Goal: Use online tool/utility: Utilize a website feature to perform a specific function

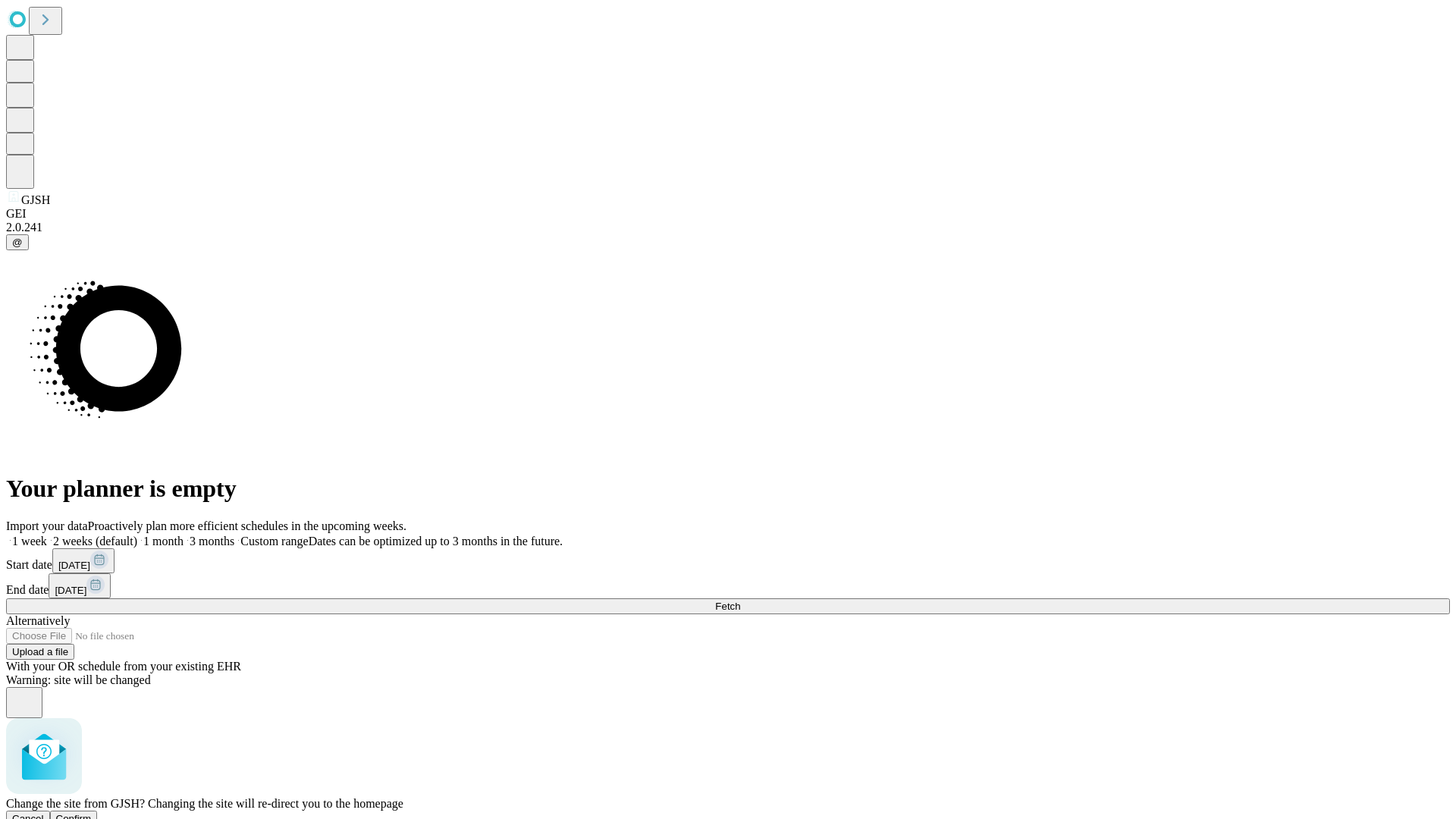
click at [92, 813] on span "Confirm" at bounding box center [74, 819] width 35 height 11
click at [184, 535] on label "1 month" at bounding box center [159, 541] width 46 height 13
click at [740, 601] on span "Fetch" at bounding box center [727, 606] width 25 height 11
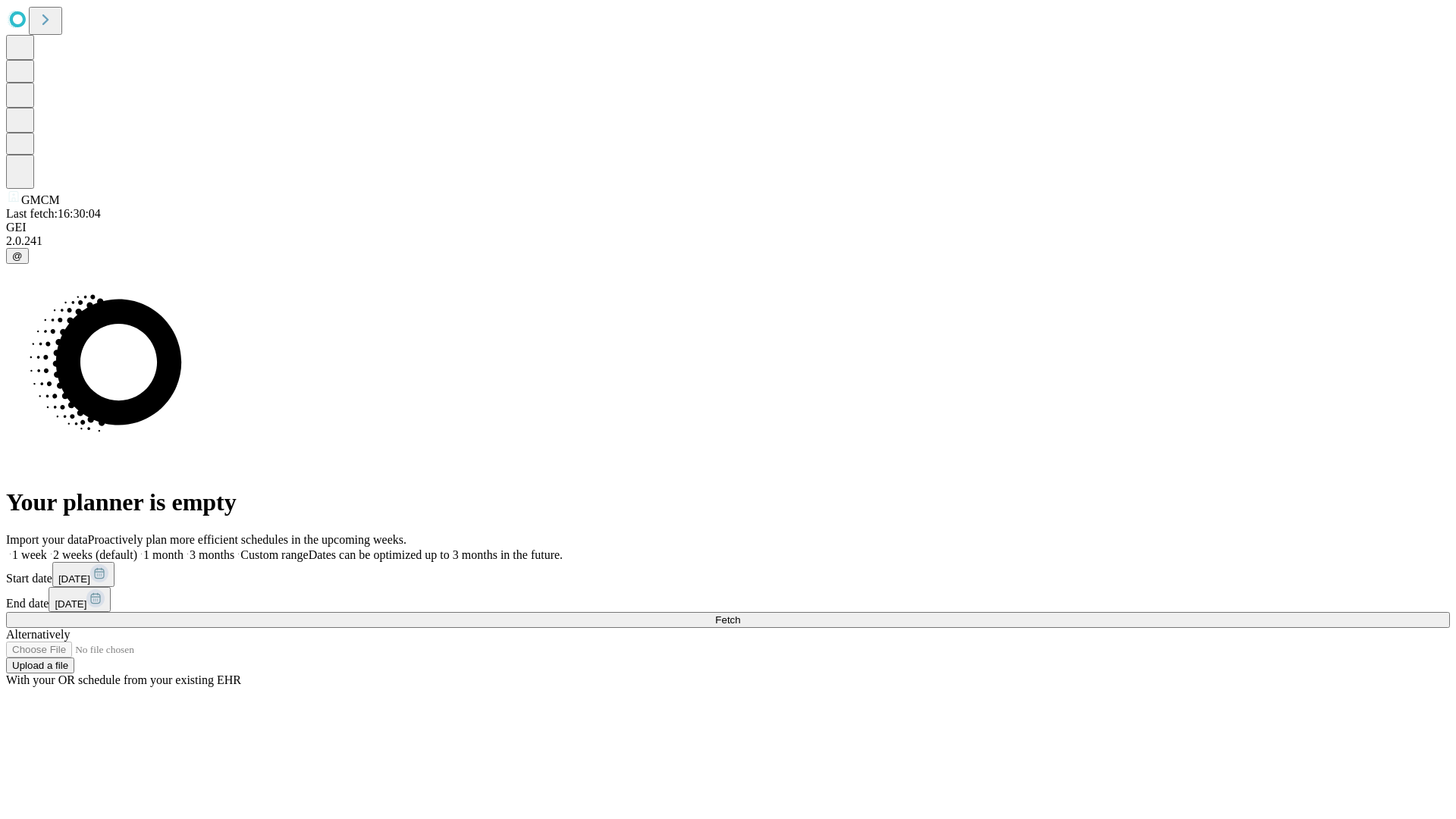
click at [184, 548] on label "1 month" at bounding box center [159, 555] width 46 height 13
click at [740, 614] on span "Fetch" at bounding box center [727, 620] width 25 height 11
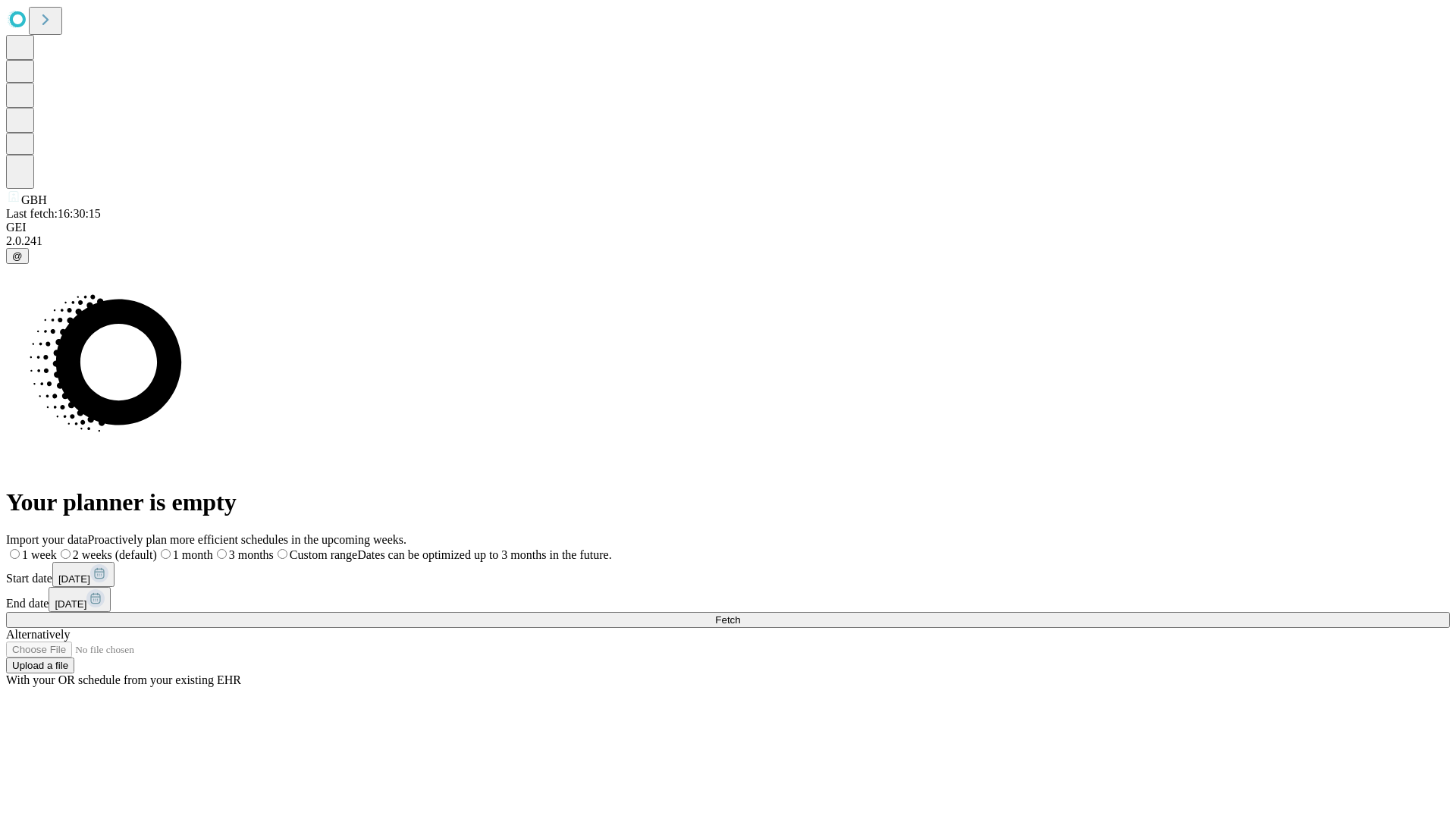
click at [740, 614] on span "Fetch" at bounding box center [727, 620] width 25 height 11
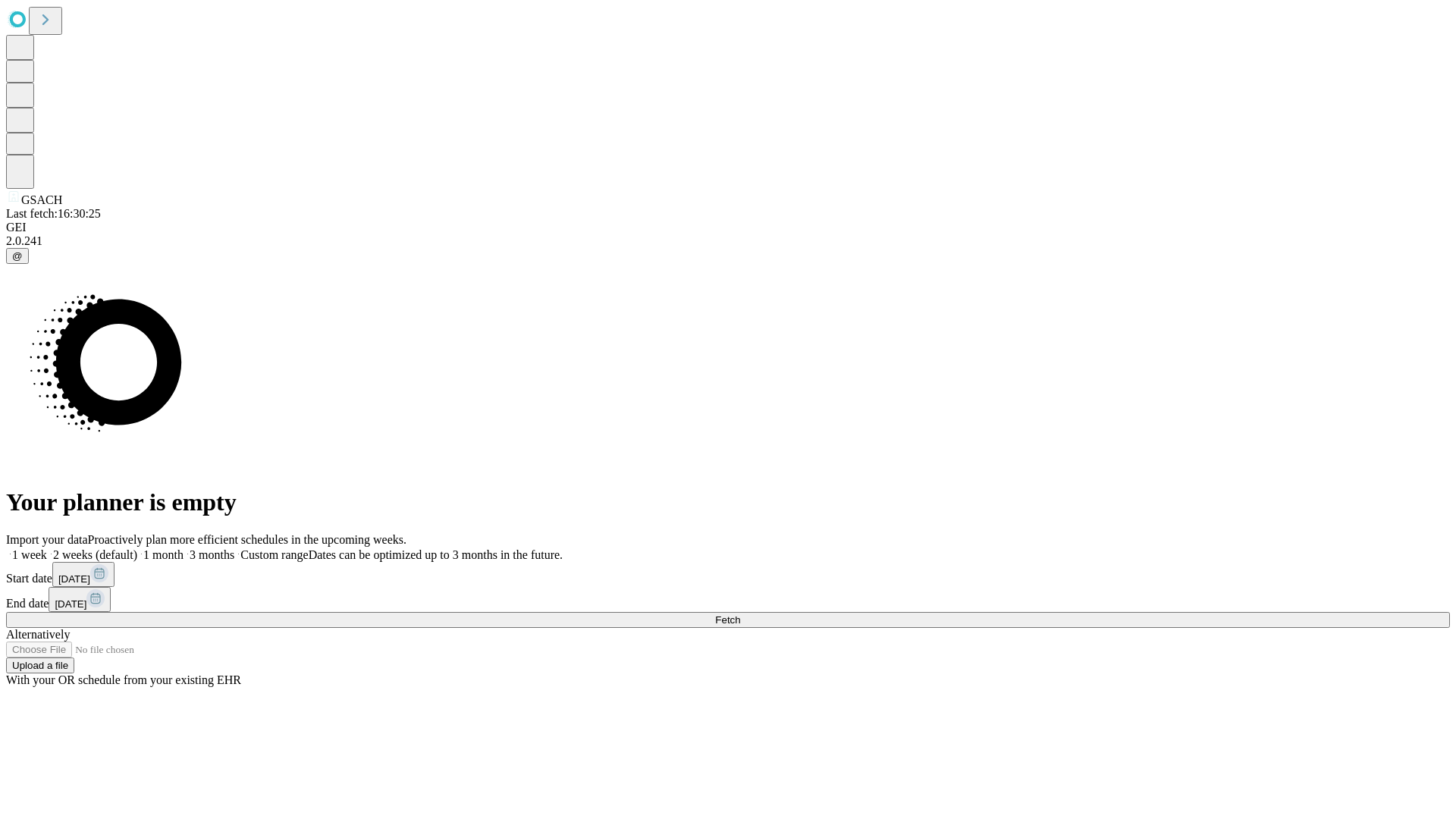
click at [184, 548] on label "1 month" at bounding box center [159, 555] width 46 height 13
click at [740, 614] on span "Fetch" at bounding box center [727, 620] width 25 height 11
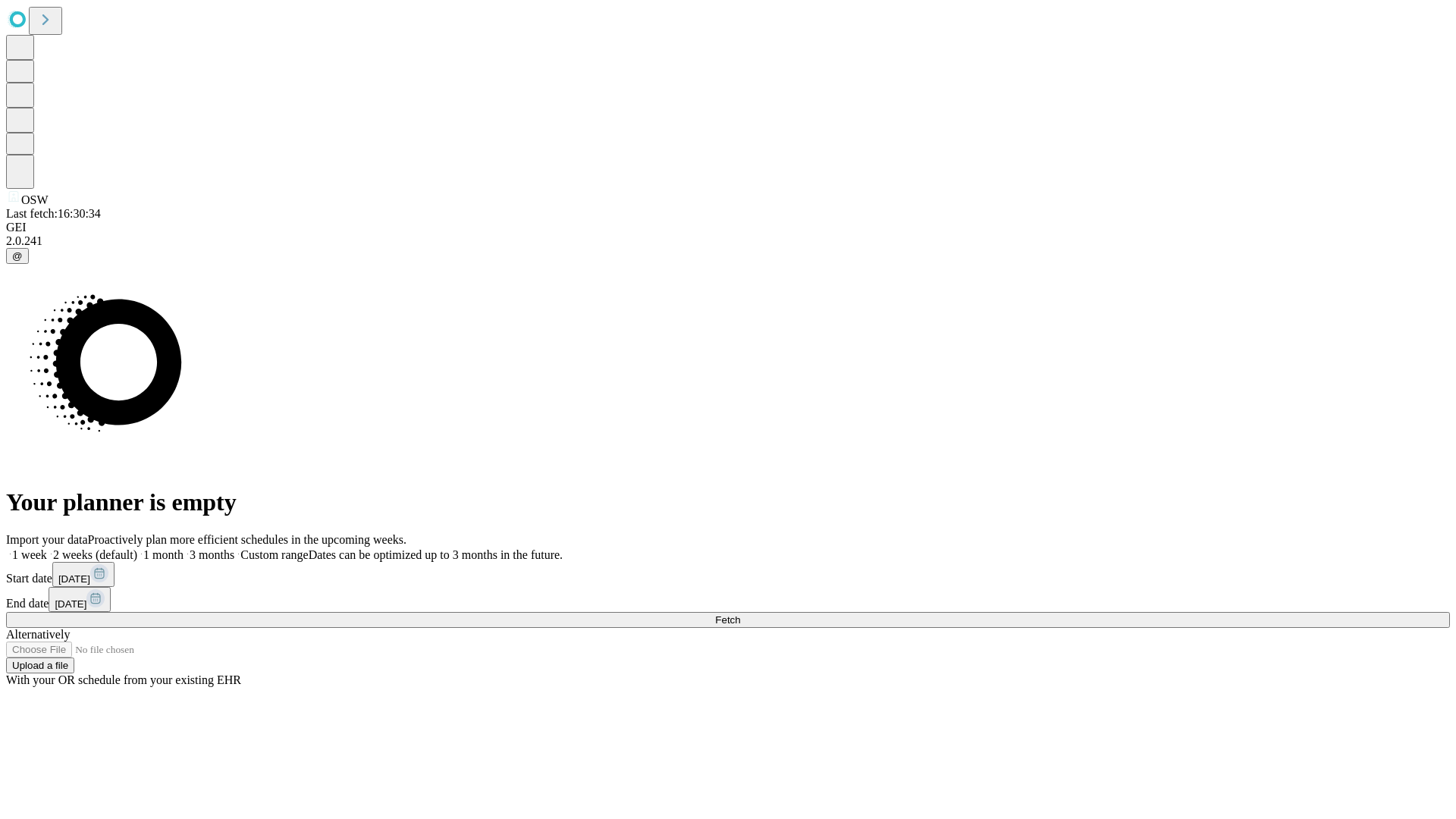
click at [184, 548] on label "1 month" at bounding box center [159, 555] width 46 height 13
click at [740, 614] on span "Fetch" at bounding box center [727, 620] width 25 height 11
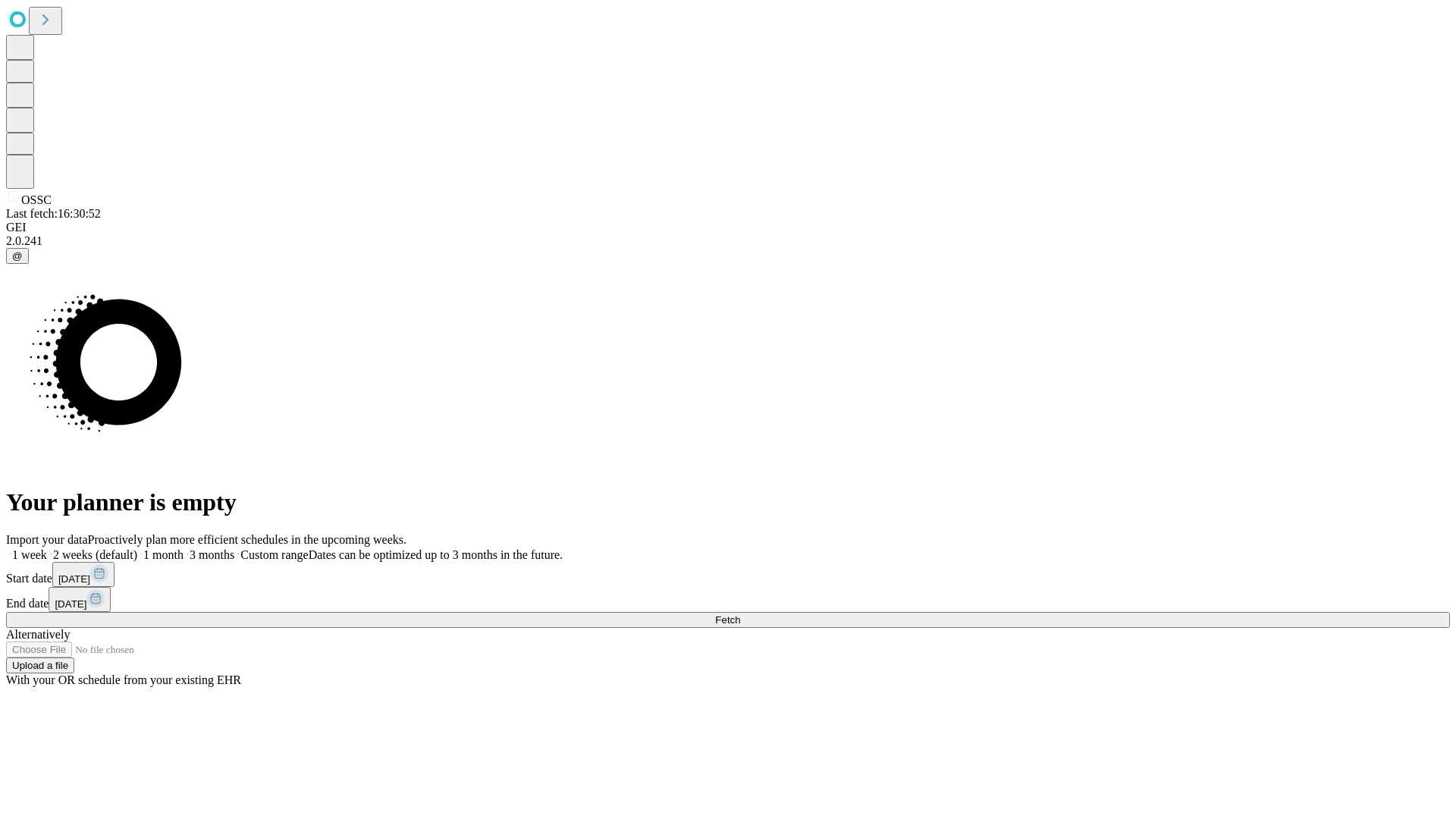
click at [184, 548] on label "1 month" at bounding box center [159, 555] width 46 height 13
click at [740, 614] on span "Fetch" at bounding box center [727, 620] width 25 height 11
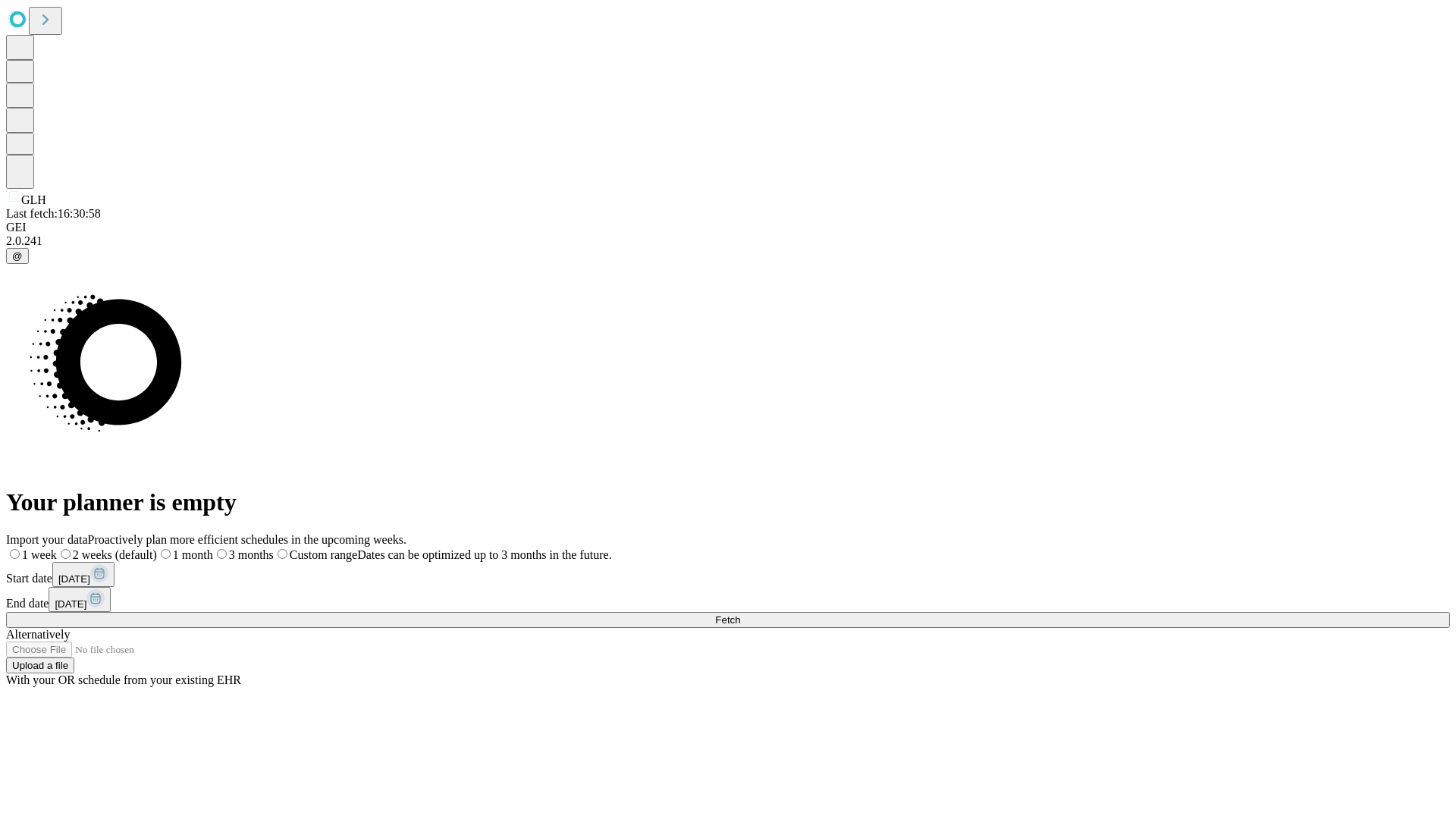
click at [740, 614] on span "Fetch" at bounding box center [727, 620] width 25 height 11
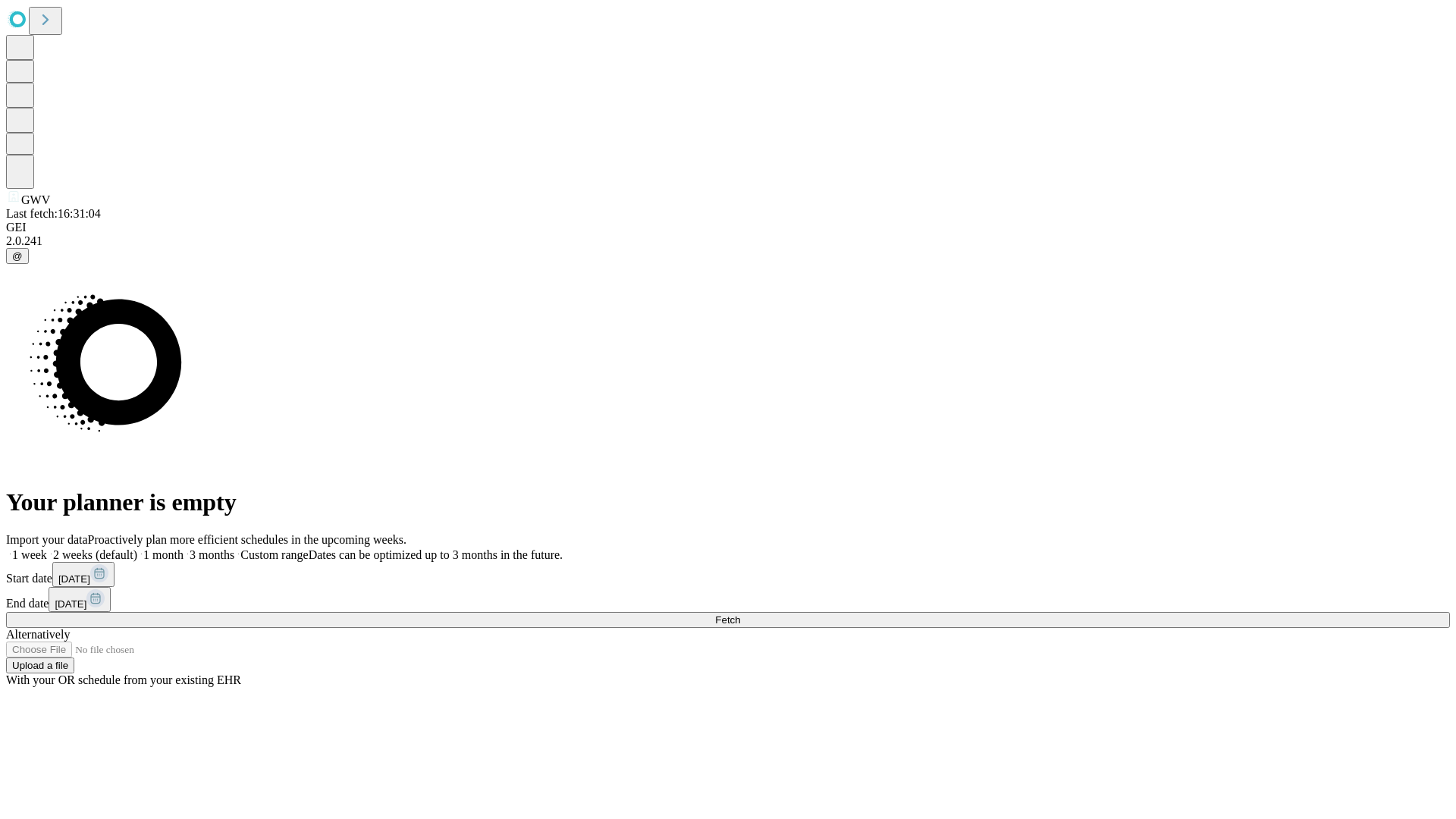
click at [740, 614] on span "Fetch" at bounding box center [727, 620] width 25 height 11
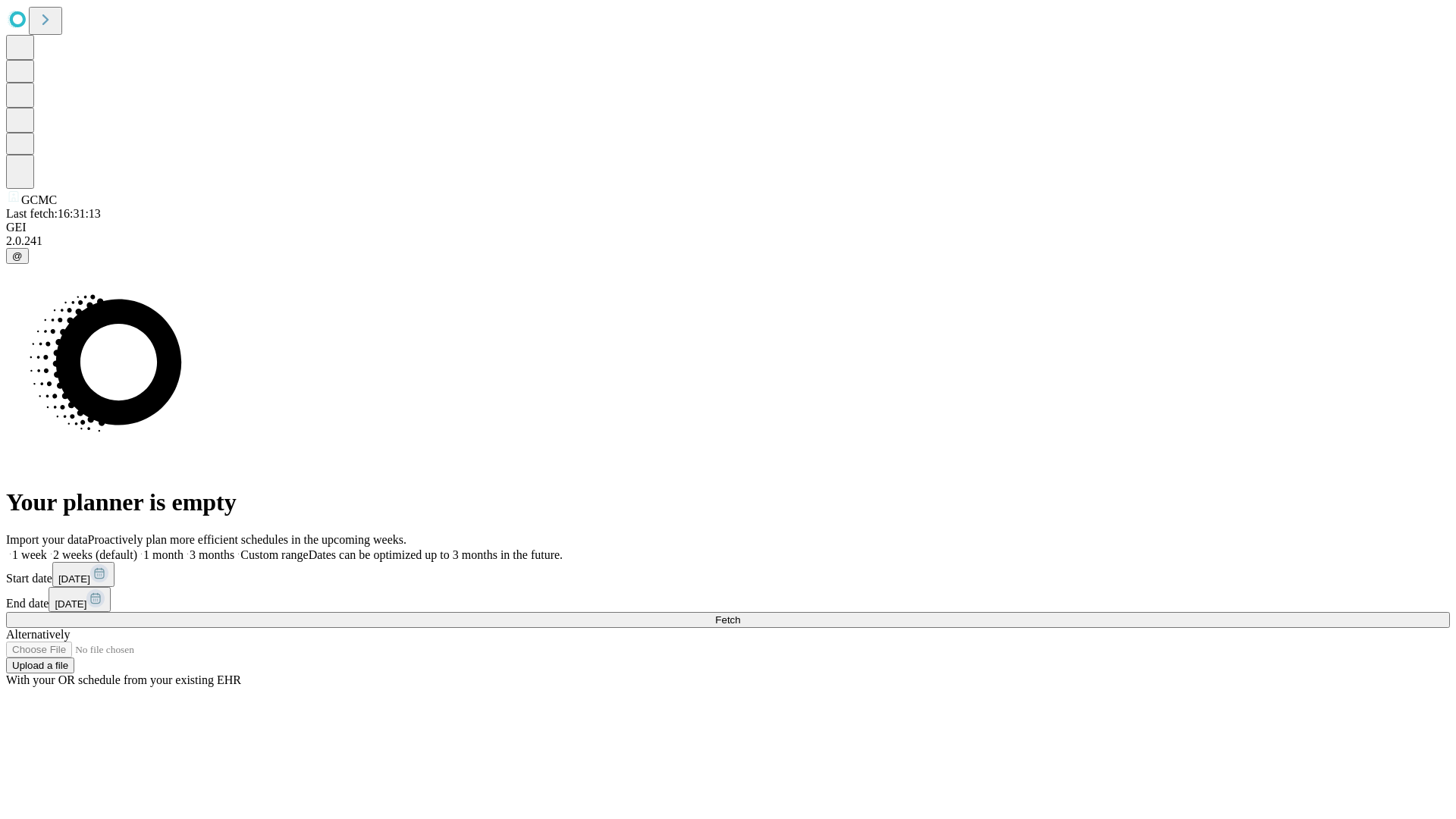
click at [184, 548] on label "1 month" at bounding box center [159, 555] width 46 height 13
click at [740, 614] on span "Fetch" at bounding box center [727, 620] width 25 height 11
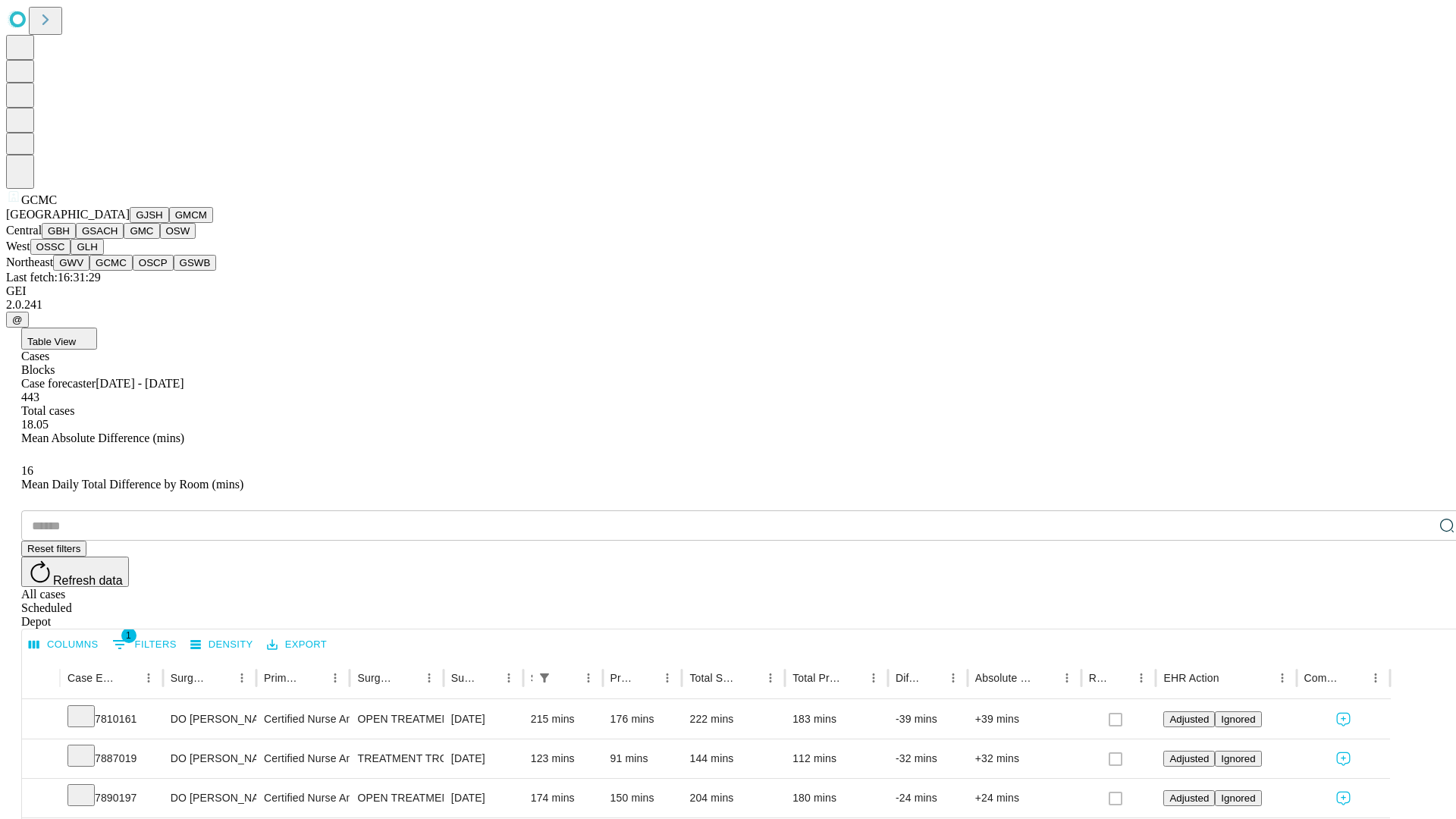
click at [133, 271] on button "OSCP" at bounding box center [153, 263] width 41 height 16
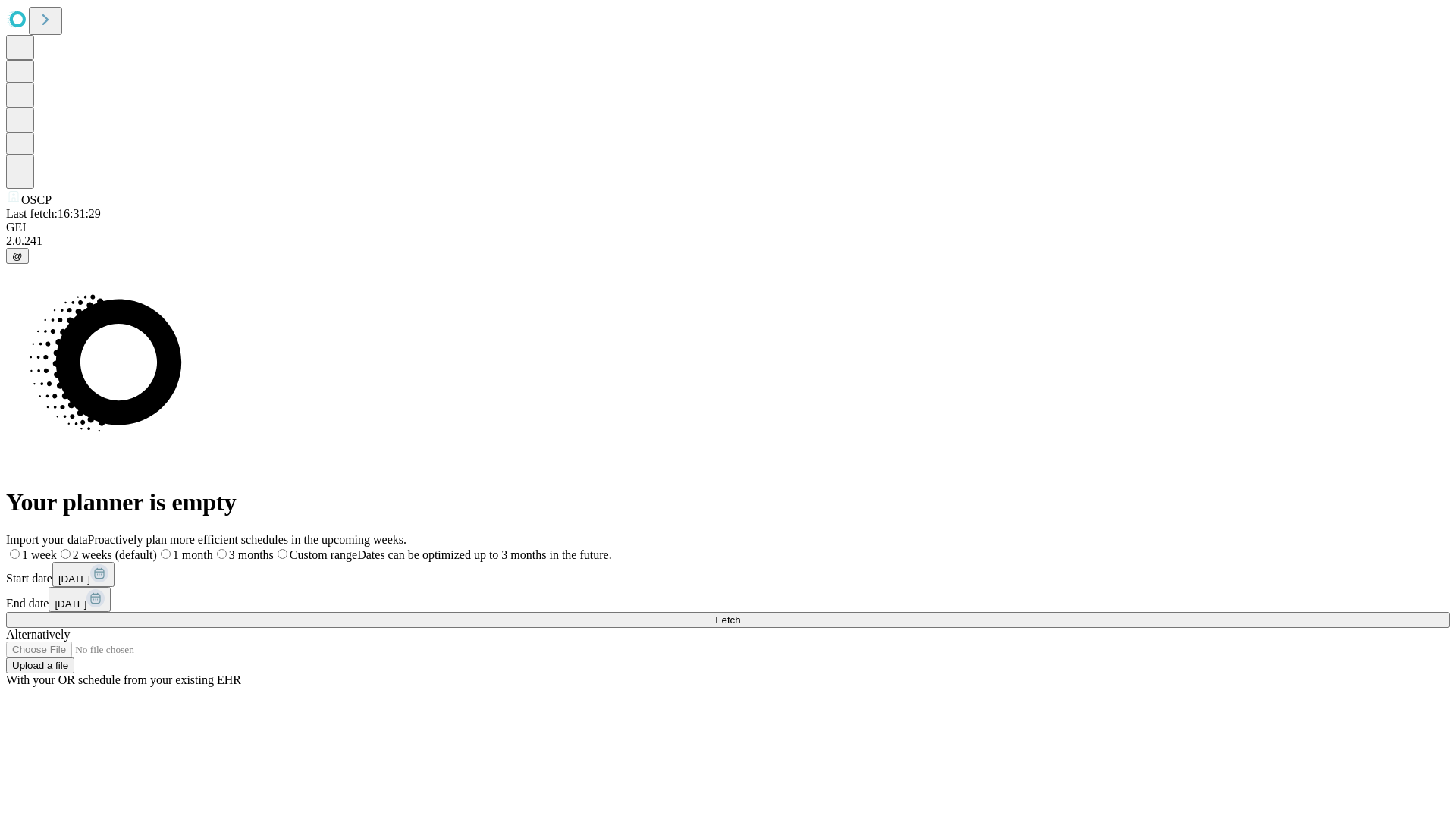
click at [740, 614] on span "Fetch" at bounding box center [727, 620] width 25 height 11
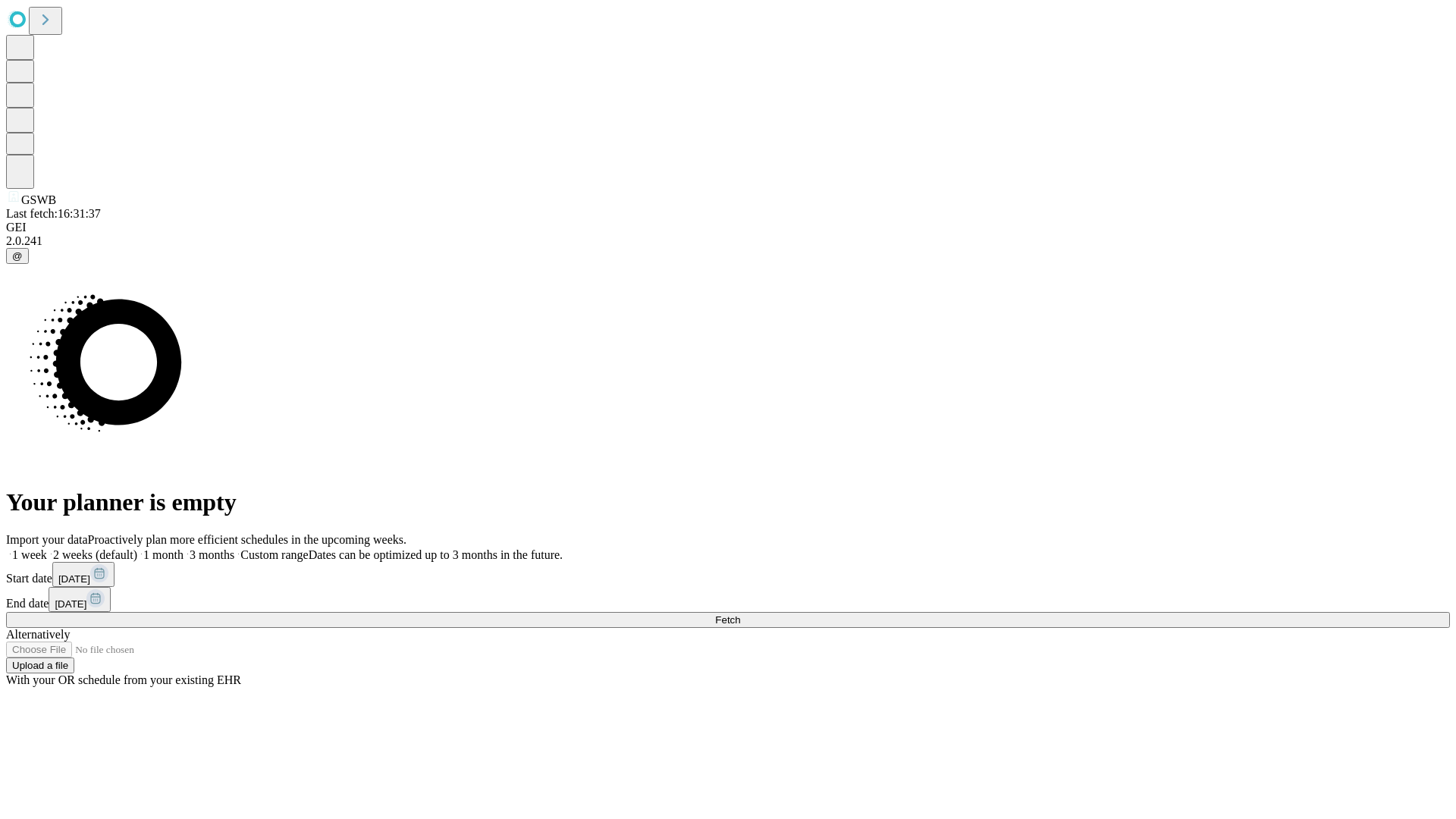
click at [184, 548] on label "1 month" at bounding box center [159, 555] width 46 height 13
click at [740, 614] on span "Fetch" at bounding box center [727, 620] width 25 height 11
